Goal: Task Accomplishment & Management: Manage account settings

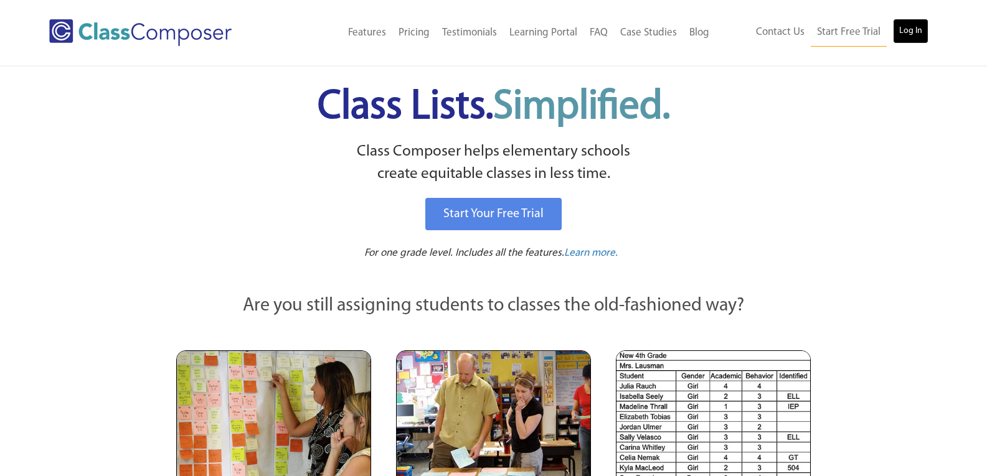
click at [901, 41] on link "Log In" at bounding box center [910, 31] width 35 height 25
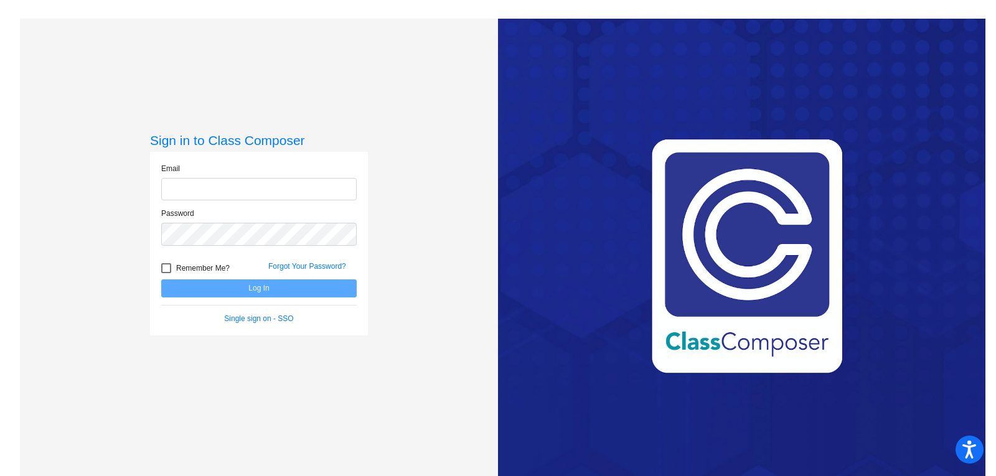
type input "[PERSON_NAME][EMAIL_ADDRESS][PERSON_NAME][DOMAIN_NAME]"
click at [211, 288] on button "Log In" at bounding box center [259, 289] width 196 height 18
